Goal: Task Accomplishment & Management: Manage account settings

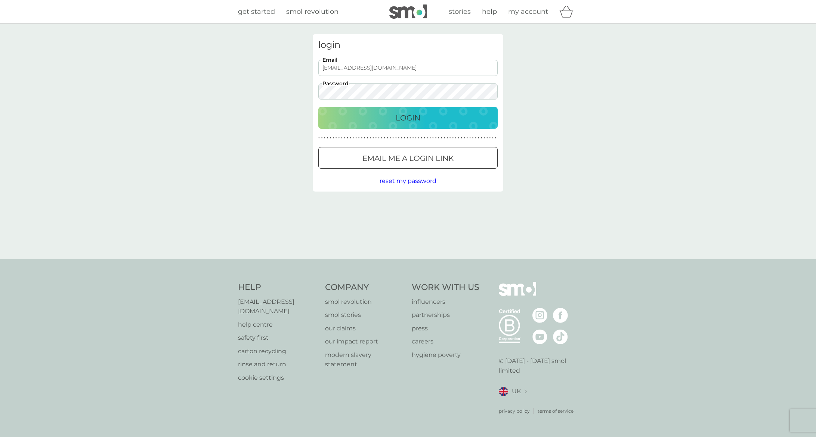
click at [390, 120] on div "Login" at bounding box center [408, 118] width 164 height 12
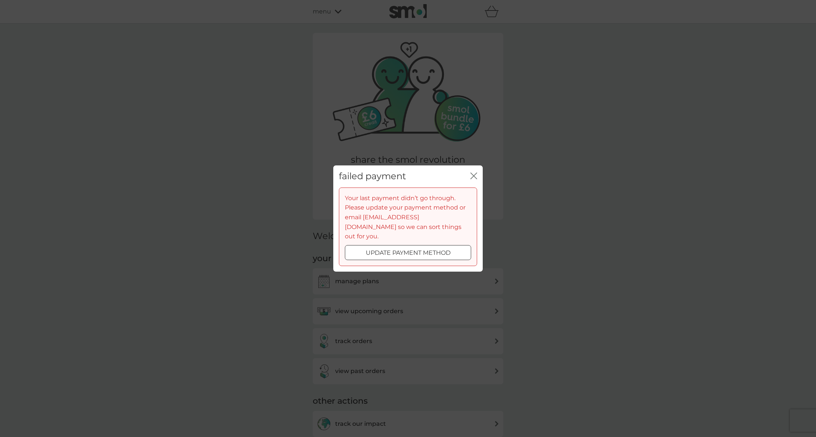
click at [418, 252] on div at bounding box center [417, 252] width 1 height 1
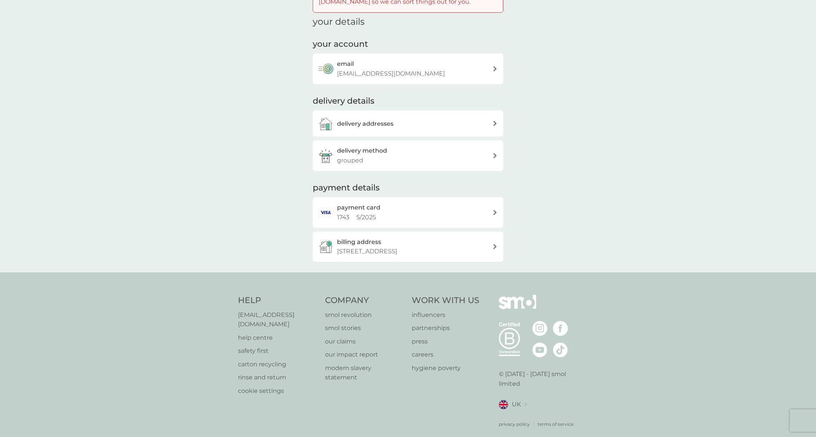
scroll to position [63, 0]
click at [403, 213] on div "payment card 1743 5 / 2025" at bounding box center [415, 211] width 156 height 19
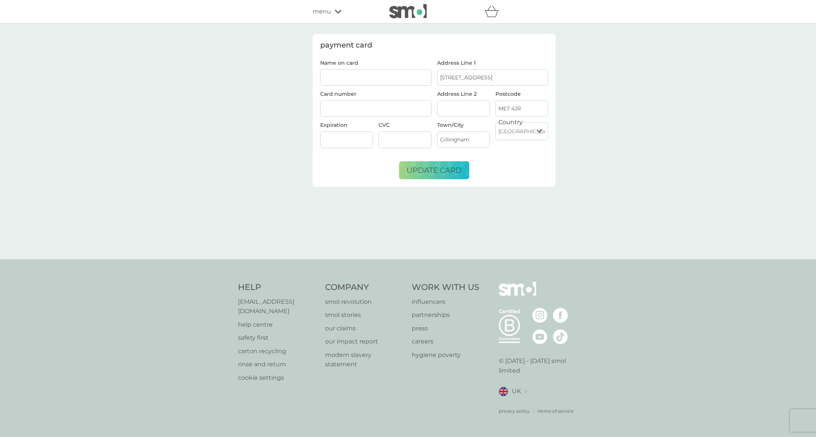
click at [342, 77] on input "Name on card" at bounding box center [375, 77] width 111 height 16
type input "Mark Frost"
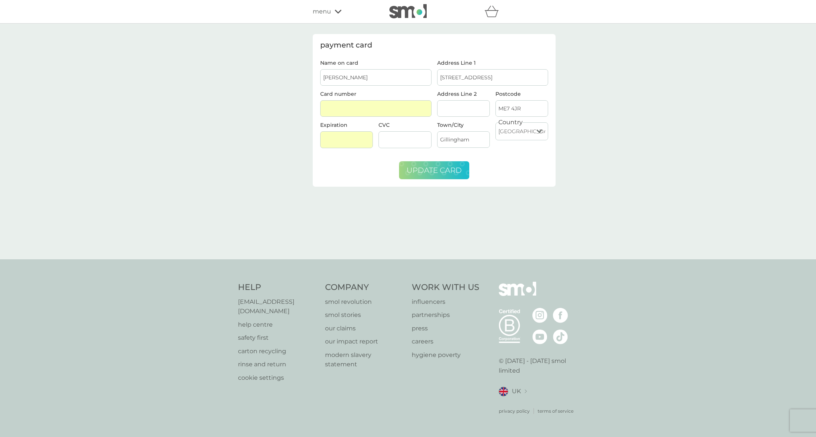
click at [431, 172] on span "update card" at bounding box center [434, 170] width 55 height 9
